Goal: Information Seeking & Learning: Understand process/instructions

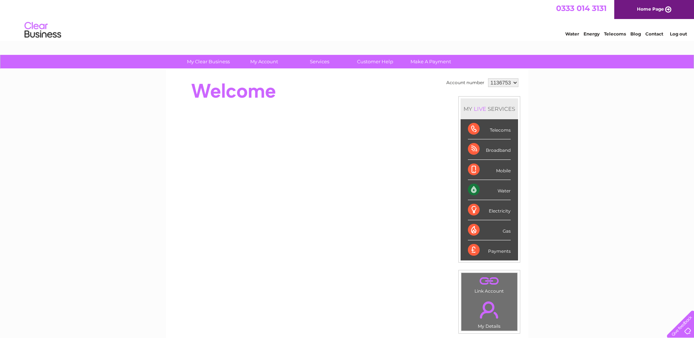
click at [503, 188] on div "Water" at bounding box center [489, 190] width 43 height 20
click at [499, 188] on div "Water" at bounding box center [489, 190] width 43 height 20
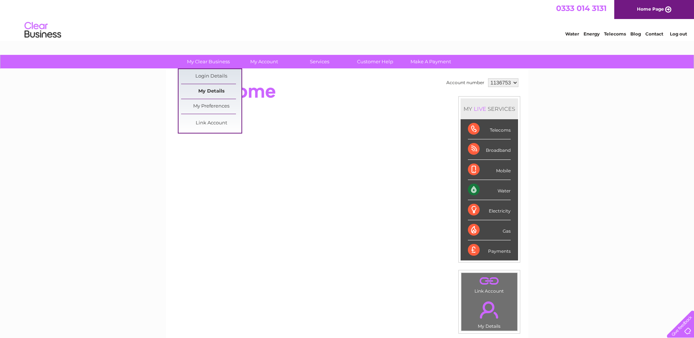
click at [209, 91] on link "My Details" at bounding box center [211, 91] width 60 height 15
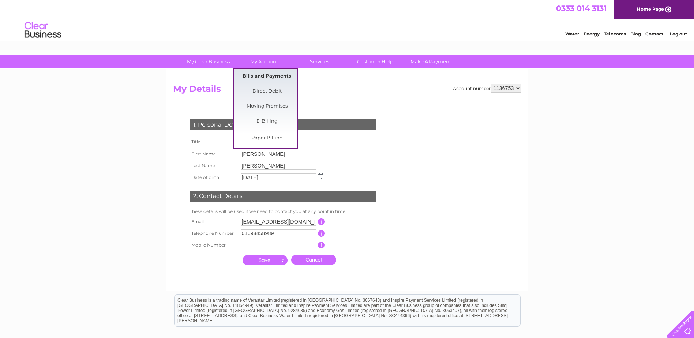
click at [270, 76] on link "Bills and Payments" at bounding box center [267, 76] width 60 height 15
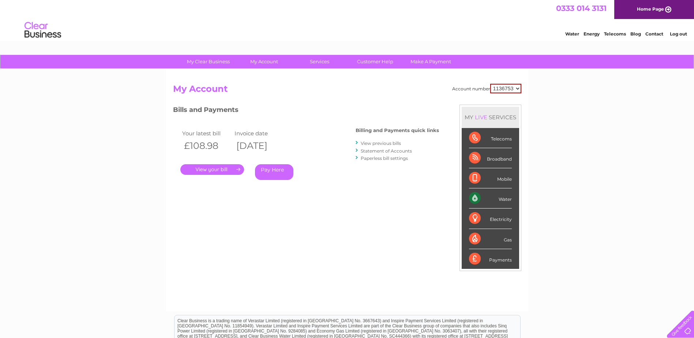
click at [374, 142] on link "View previous bills" at bounding box center [381, 142] width 40 height 5
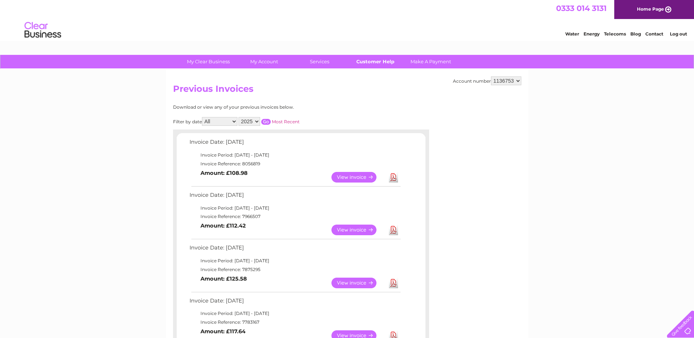
click at [377, 62] on link "Customer Help" at bounding box center [375, 62] width 60 height 14
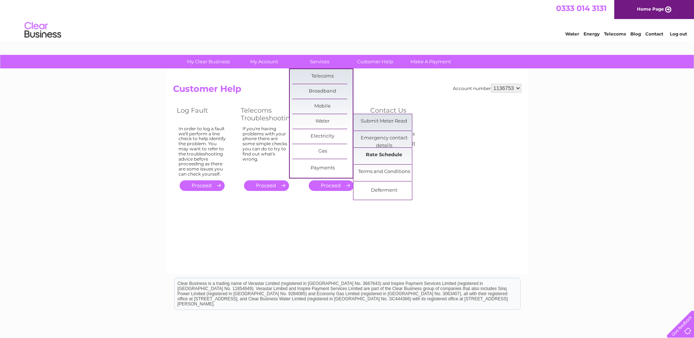
click at [392, 155] on link "Rate Schedule" at bounding box center [384, 155] width 60 height 15
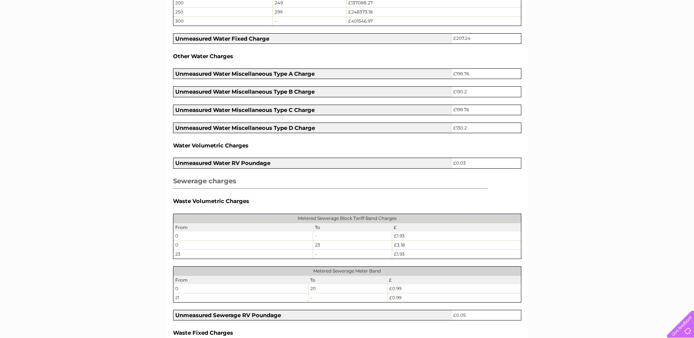
scroll to position [504, 0]
